Goal: Feedback & Contribution: Leave review/rating

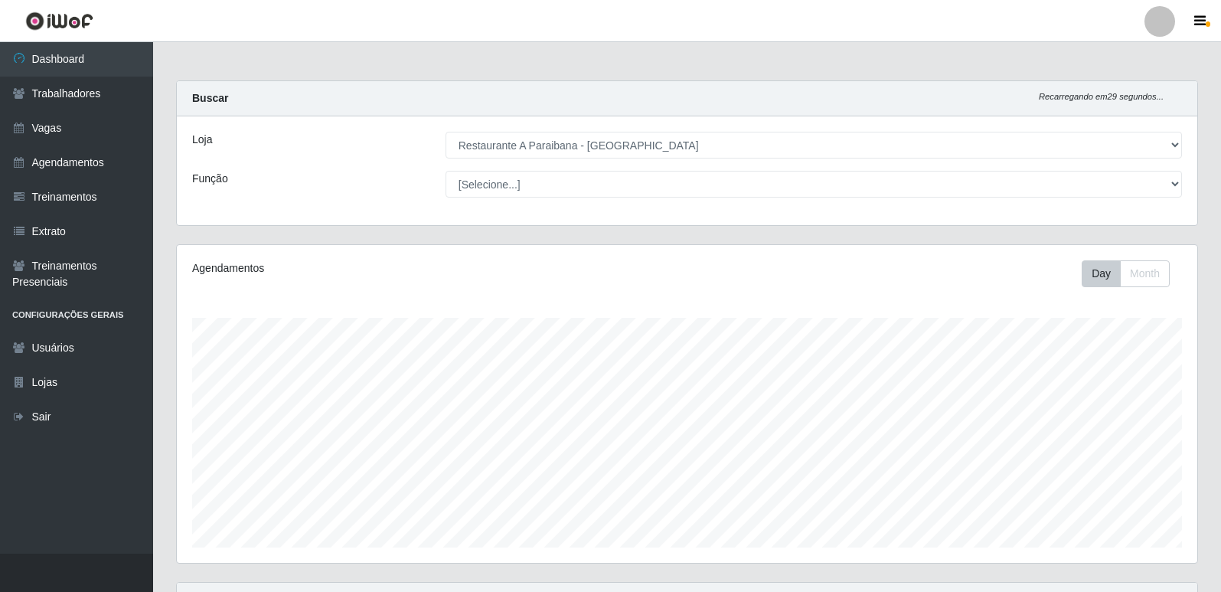
select select "342"
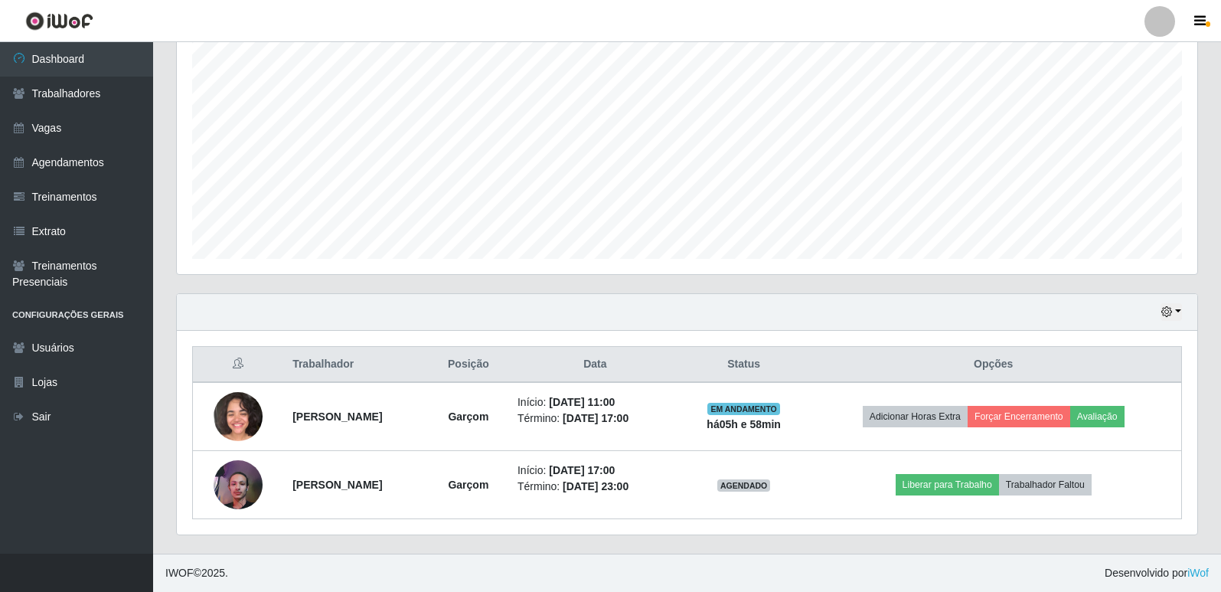
scroll to position [318, 1020]
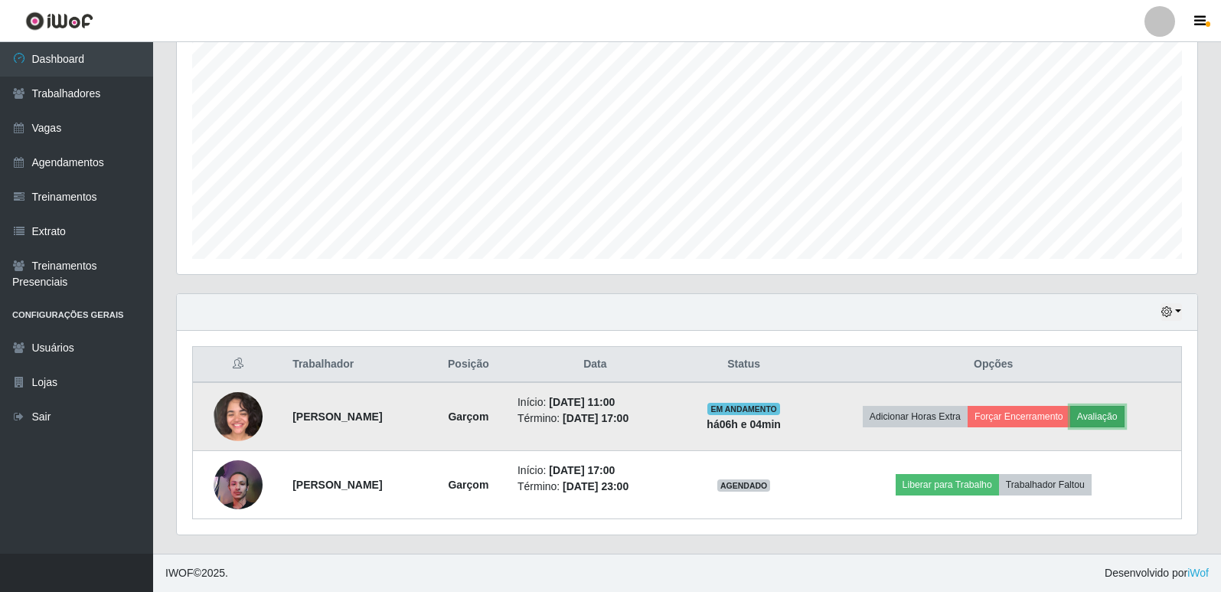
click at [1121, 412] on button "Avaliação" at bounding box center [1097, 416] width 54 height 21
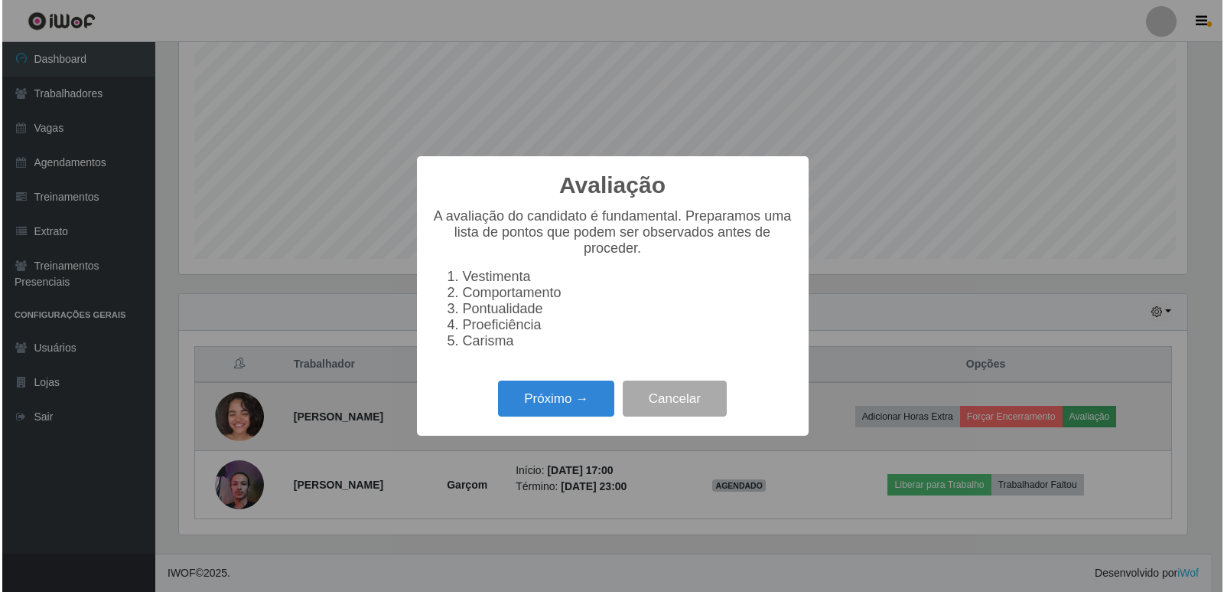
scroll to position [318, 1012]
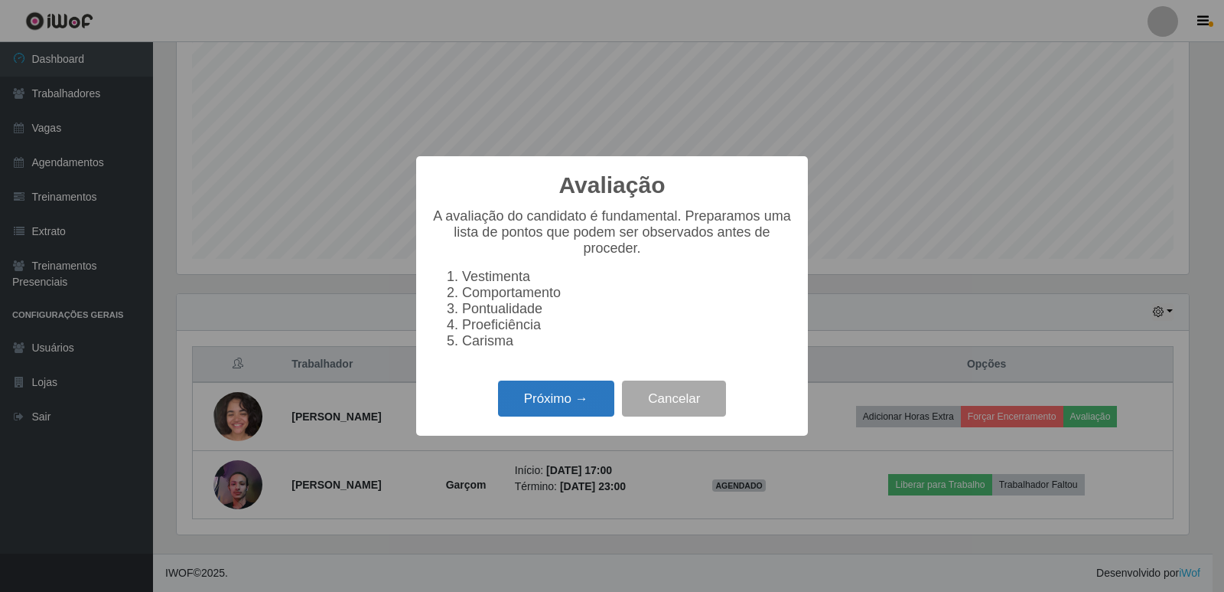
click at [562, 410] on button "Próximo →" at bounding box center [556, 398] width 116 height 36
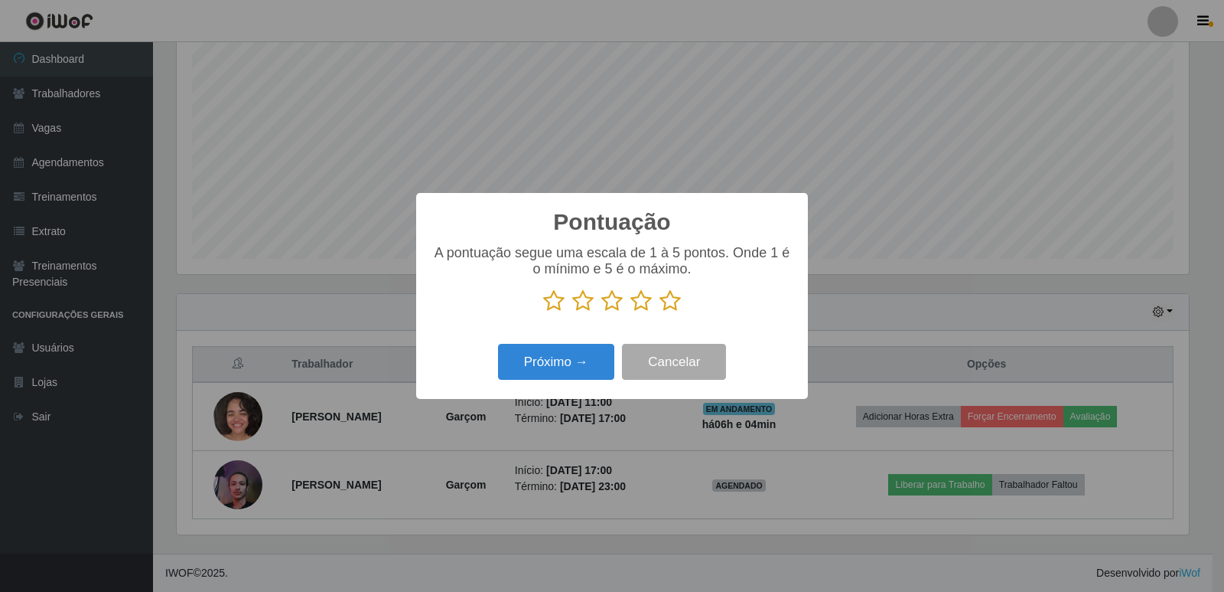
scroll to position [764951, 764256]
click at [673, 305] on icon at bounding box center [670, 300] width 21 height 23
click at [660, 312] on input "radio" at bounding box center [660, 312] width 0 height 0
click at [569, 368] on button "Próximo →" at bounding box center [556, 362] width 116 height 36
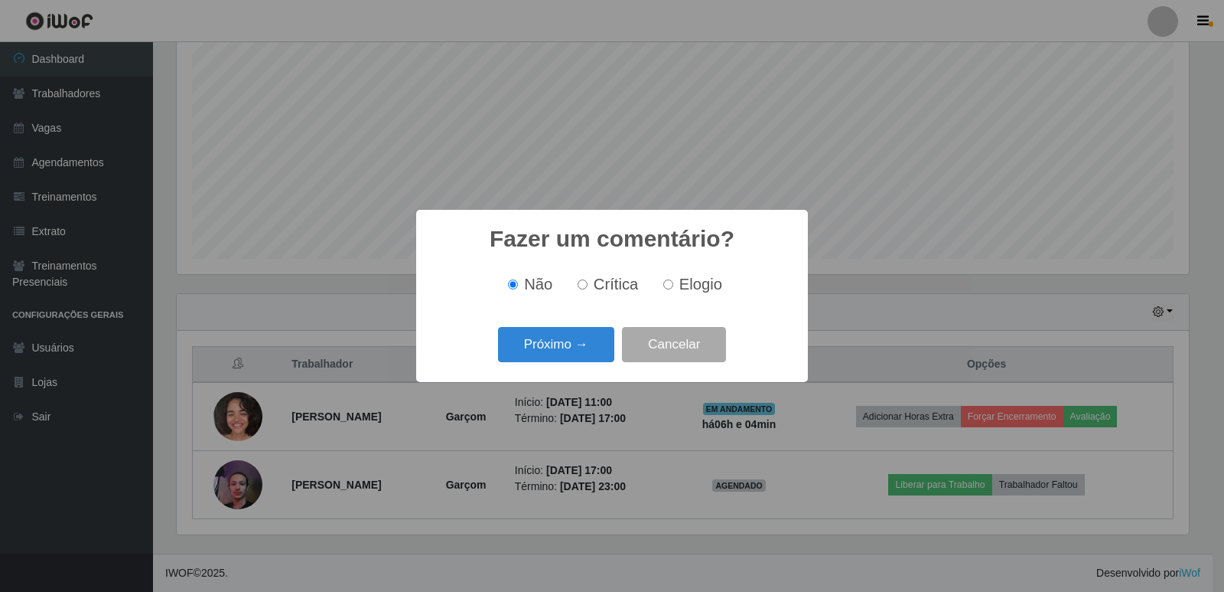
click at [670, 282] on input "Elogio" at bounding box center [668, 284] width 10 height 10
radio input "true"
click at [562, 352] on button "Próximo →" at bounding box center [556, 345] width 116 height 36
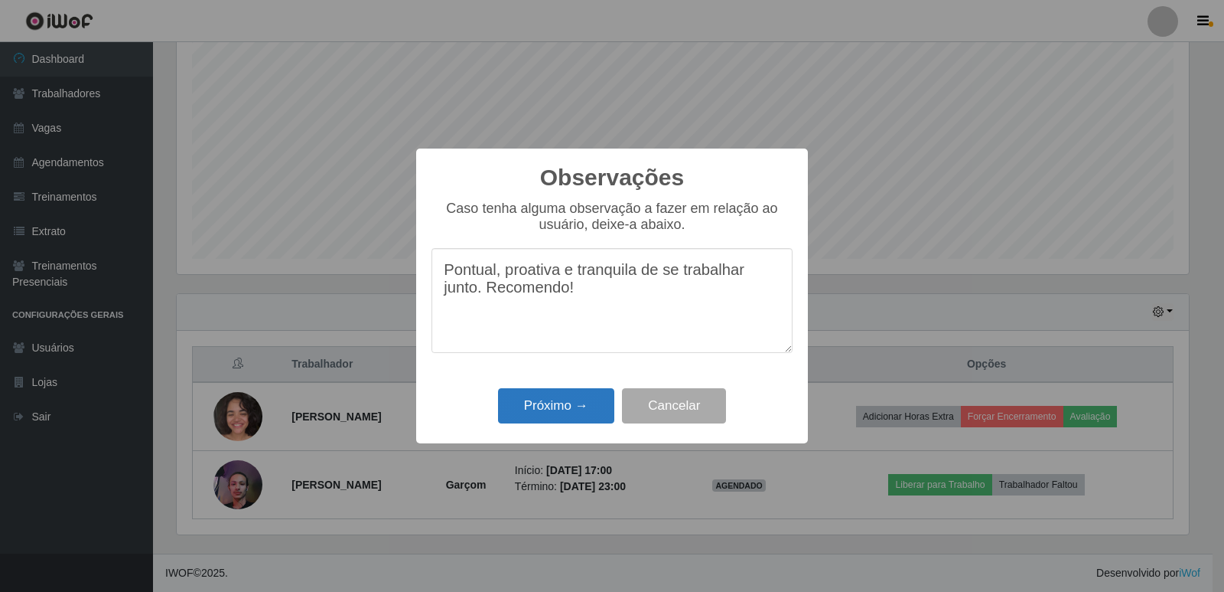
type textarea "Pontual, proativa e tranquila de se trabalhar junto. Recomendo!"
click at [534, 416] on button "Próximo →" at bounding box center [556, 406] width 116 height 36
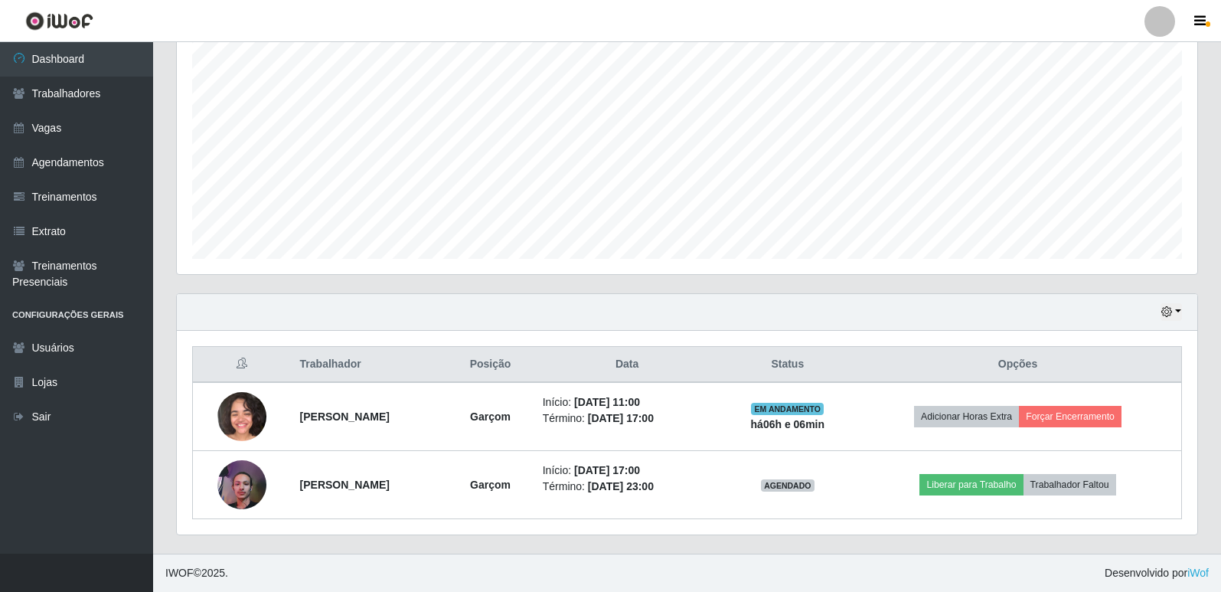
scroll to position [289, 0]
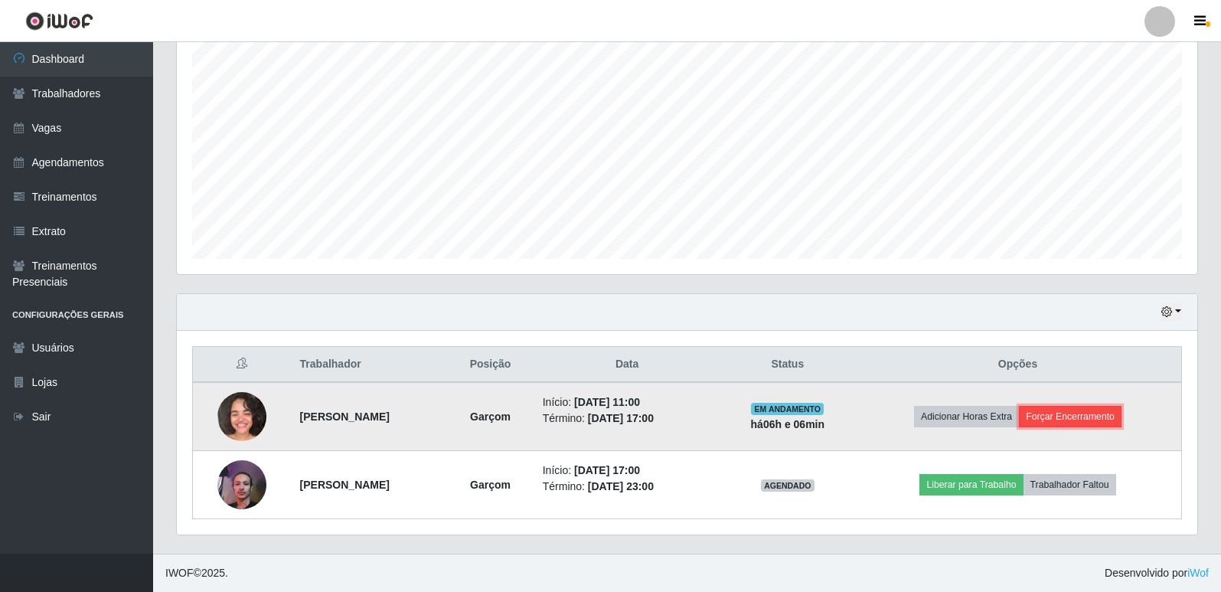
click at [1053, 419] on button "Forçar Encerramento" at bounding box center [1070, 416] width 103 height 21
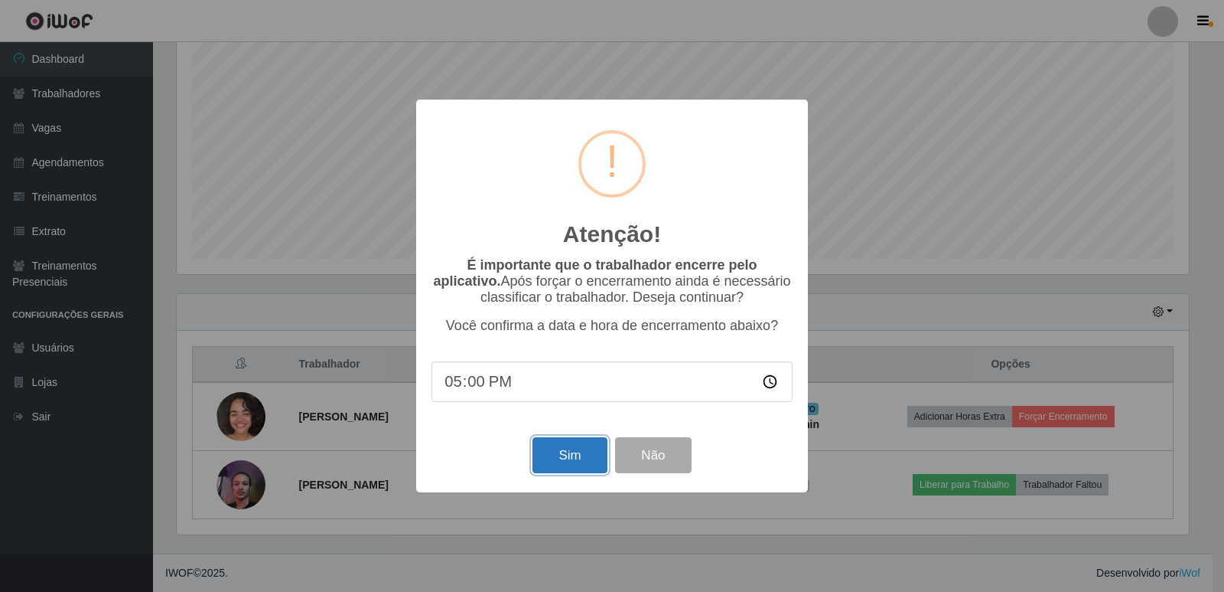
click at [572, 459] on button "Sim" at bounding box center [570, 455] width 74 height 36
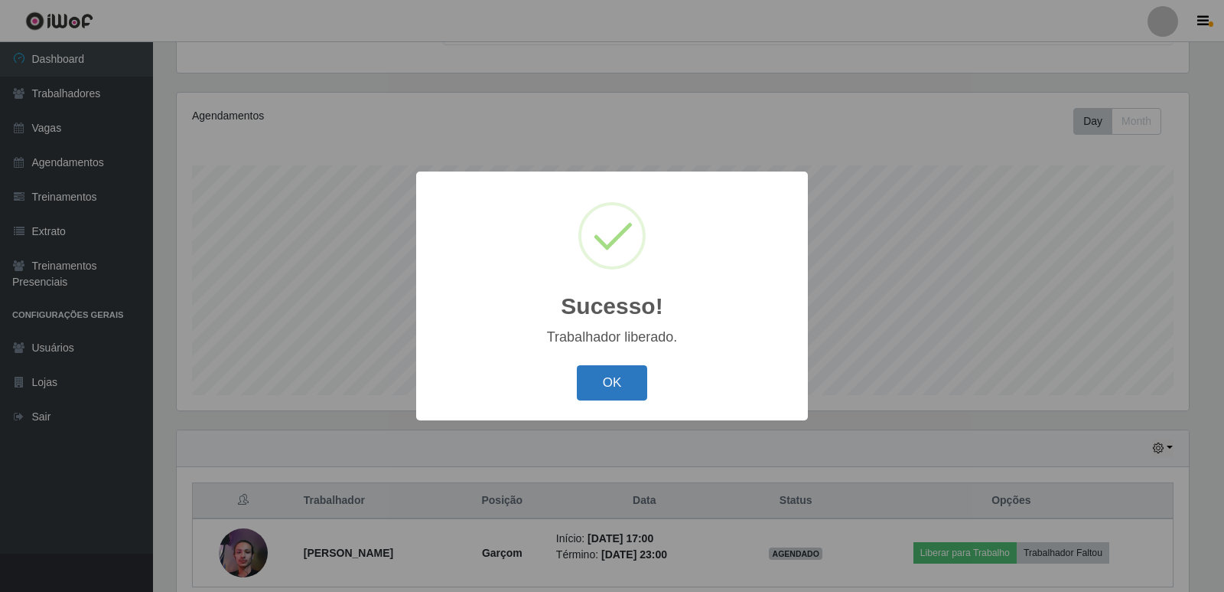
click at [616, 389] on button "OK" at bounding box center [612, 383] width 71 height 36
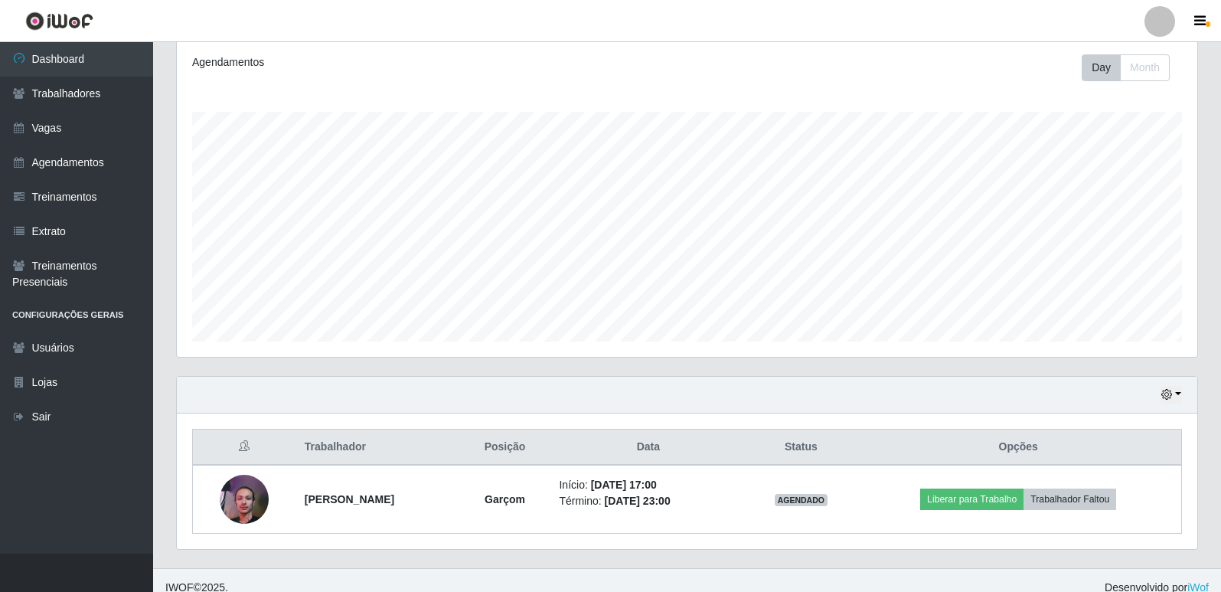
scroll to position [220, 0]
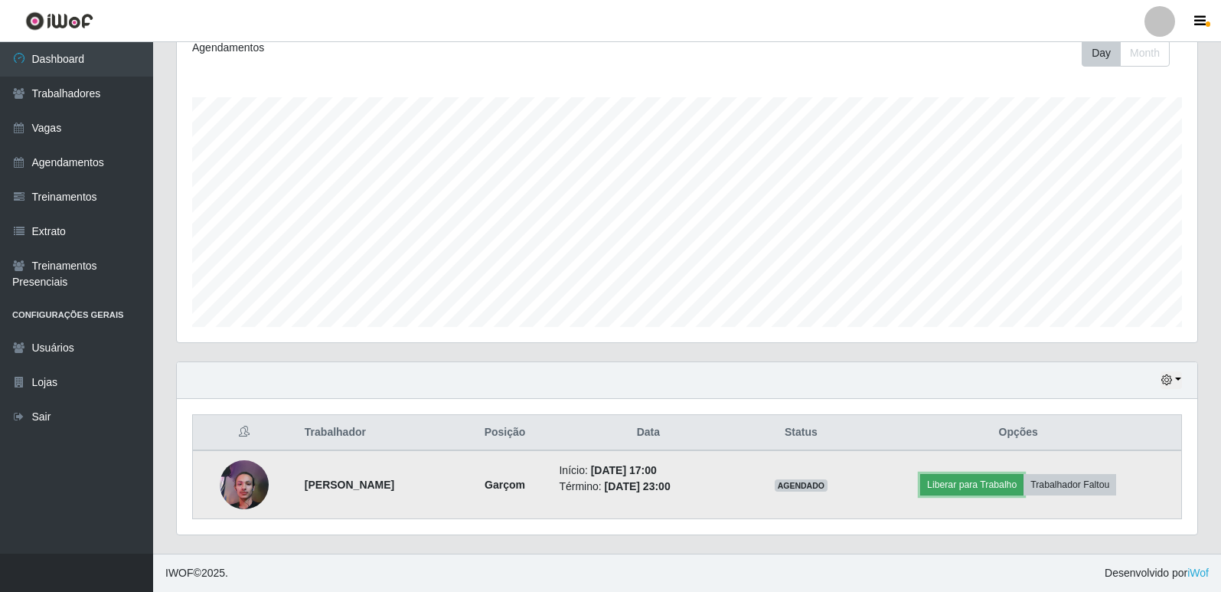
click at [986, 487] on button "Liberar para Trabalho" at bounding box center [971, 484] width 103 height 21
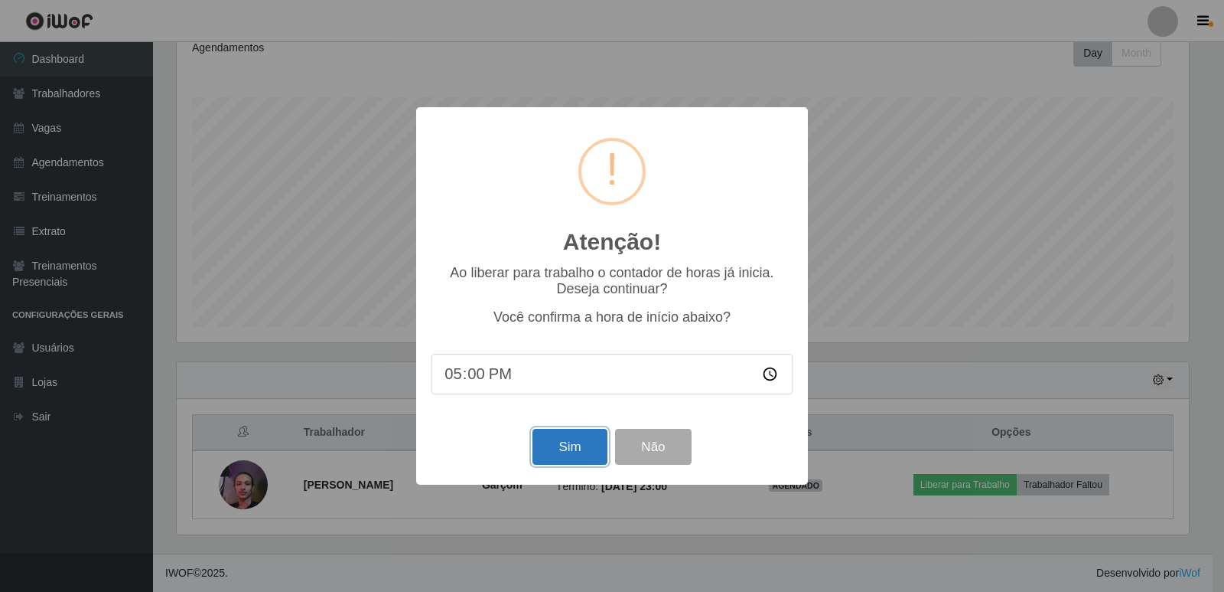
click at [585, 445] on button "Sim" at bounding box center [570, 447] width 74 height 36
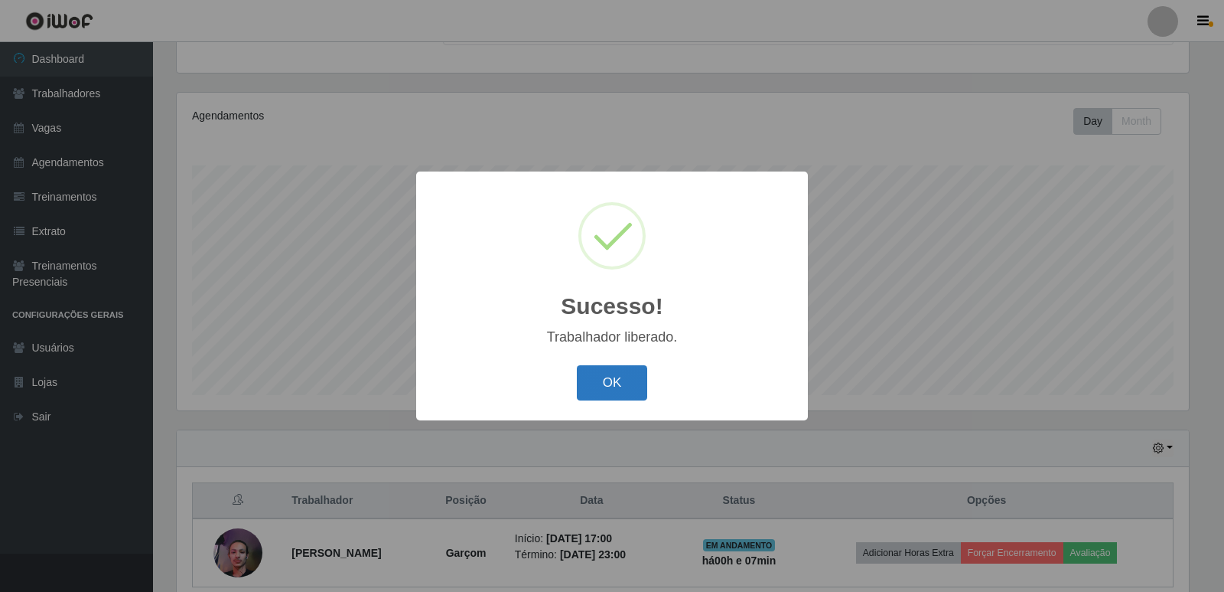
click at [592, 380] on button "OK" at bounding box center [612, 383] width 71 height 36
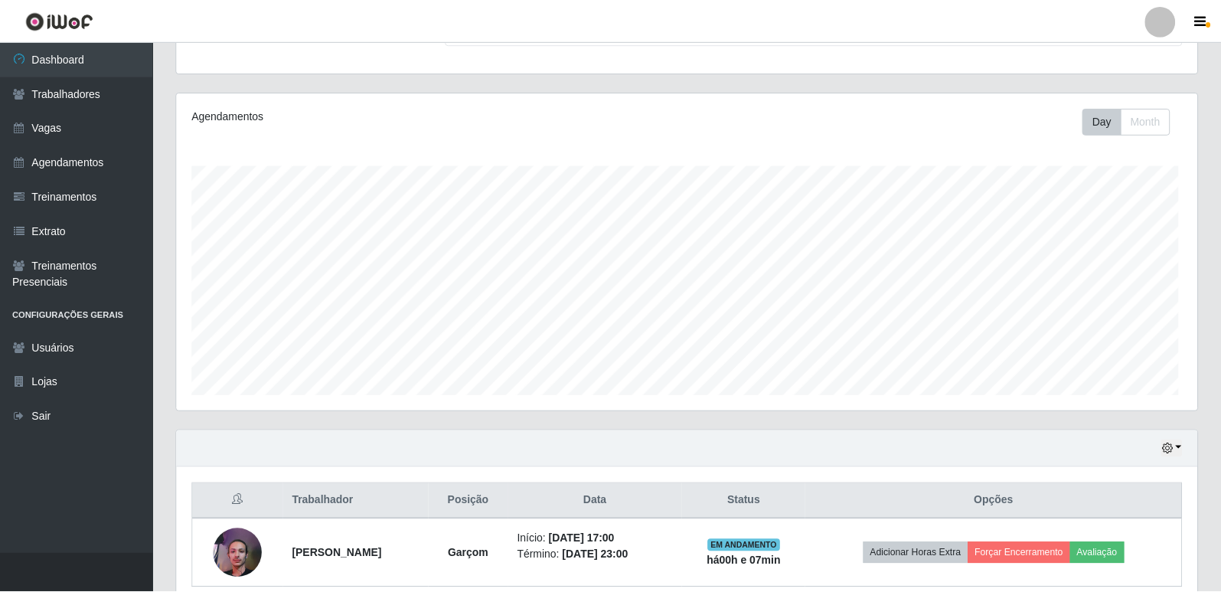
scroll to position [318, 1020]
